Goal: Navigation & Orientation: Find specific page/section

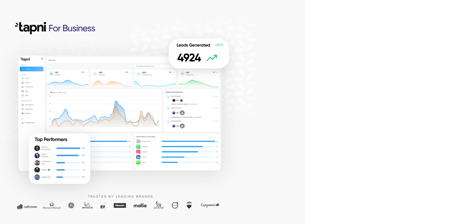
click at [291, 65] on div at bounding box center [152, 112] width 305 height 224
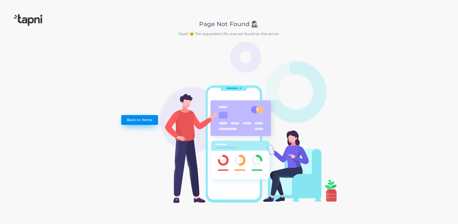
click at [140, 122] on link "Back to home" at bounding box center [139, 120] width 37 height 10
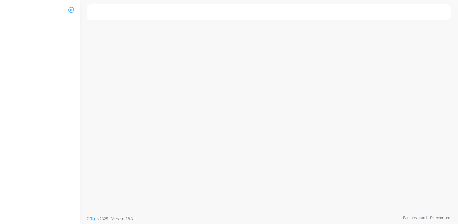
click at [69, 9] on icon at bounding box center [71, 10] width 6 height 6
click at [44, 75] on ul at bounding box center [39, 123] width 79 height 208
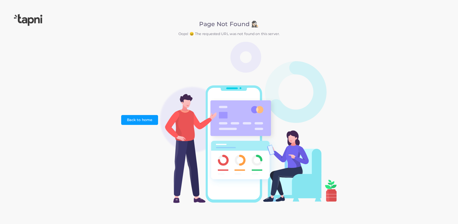
click at [22, 16] on img at bounding box center [28, 20] width 28 height 12
click at [32, 20] on img at bounding box center [28, 20] width 28 height 12
click at [134, 119] on link "Back to home" at bounding box center [139, 120] width 37 height 10
click at [135, 117] on link "Back to home" at bounding box center [139, 120] width 37 height 10
click at [45, 24] on div "Page Not Found 🕵🏻‍♀️ Oops! 😖 The requested URL was not found on this server. Ba…" at bounding box center [229, 112] width 458 height 224
